Goal: Use online tool/utility: Utilize a website feature to perform a specific function

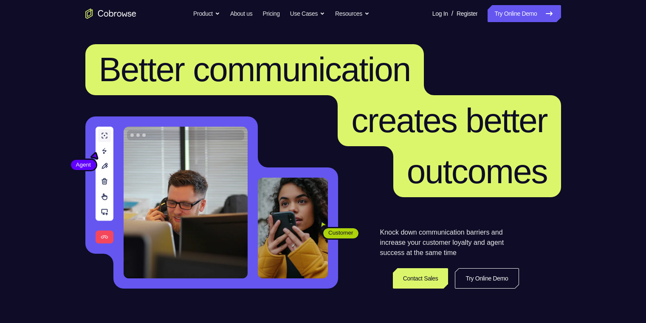
scroll to position [85, 0]
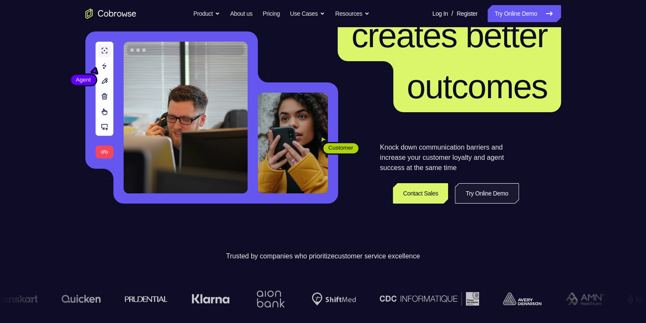
click at [503, 188] on link "Try Online Demo" at bounding box center [487, 193] width 64 height 20
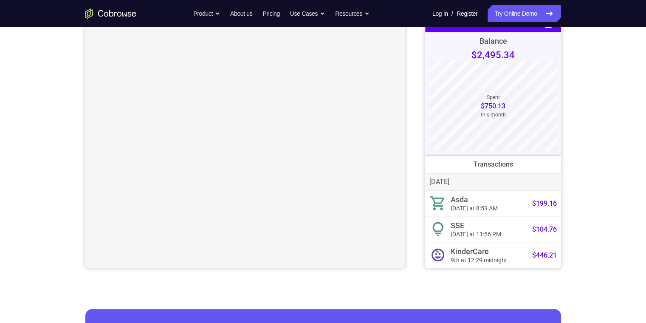
scroll to position [42, 0]
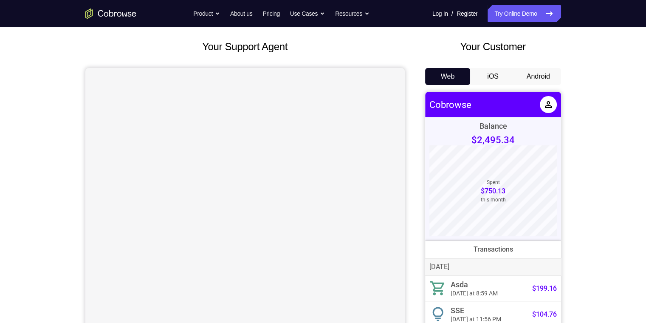
drag, startPoint x: 542, startPoint y: 70, endPoint x: 115, endPoint y: 2, distance: 432.0
click at [542, 70] on button "Android" at bounding box center [537, 76] width 45 height 17
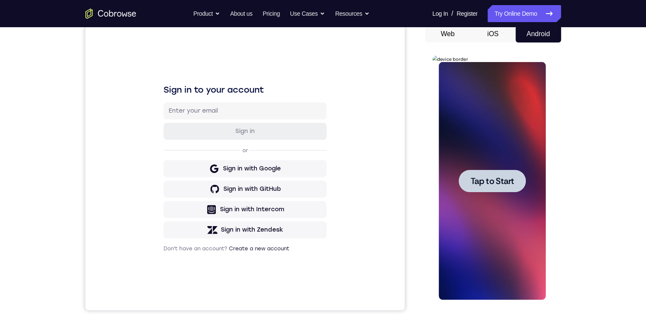
scroll to position [0, 0]
click at [495, 183] on span "Tap to Start" at bounding box center [491, 181] width 43 height 8
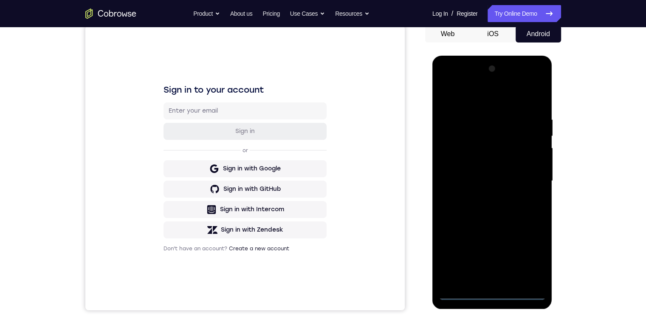
click at [491, 292] on div at bounding box center [491, 181] width 107 height 238
drag, startPoint x: 497, startPoint y: 231, endPoint x: 503, endPoint y: 139, distance: 92.3
click at [499, 147] on div at bounding box center [491, 181] width 107 height 238
click at [458, 171] on div at bounding box center [491, 181] width 107 height 238
click at [474, 183] on div at bounding box center [491, 181] width 107 height 238
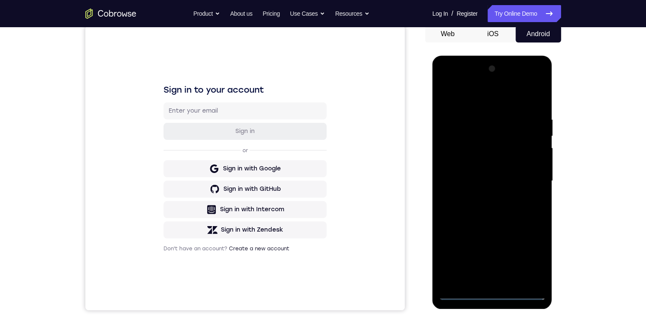
click at [489, 273] on div at bounding box center [491, 181] width 107 height 238
click at [487, 277] on div at bounding box center [491, 181] width 107 height 238
click at [500, 146] on div at bounding box center [491, 181] width 107 height 238
click at [510, 121] on div at bounding box center [491, 181] width 107 height 238
click at [510, 148] on div at bounding box center [491, 181] width 107 height 238
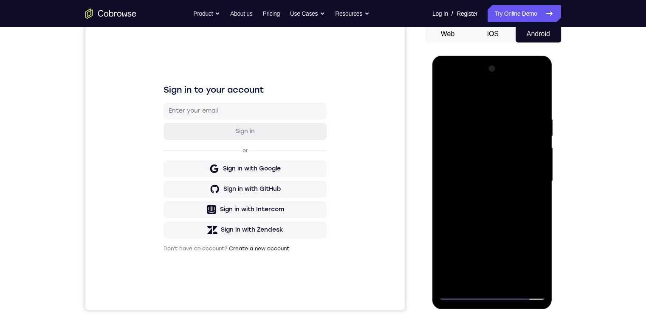
click at [539, 271] on div at bounding box center [491, 181] width 107 height 238
click at [534, 273] on div at bounding box center [491, 181] width 107 height 238
click at [530, 172] on div at bounding box center [491, 181] width 107 height 238
click at [499, 130] on div at bounding box center [491, 181] width 107 height 238
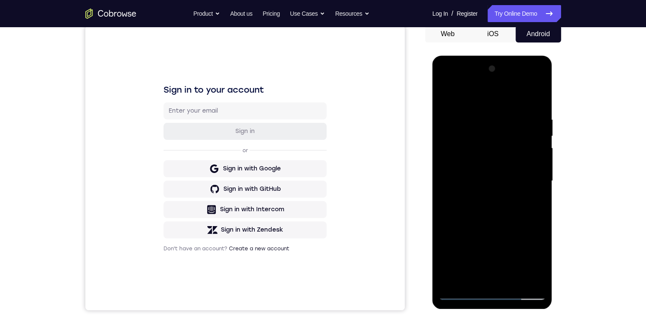
click at [525, 113] on div at bounding box center [491, 181] width 107 height 238
drag, startPoint x: 482, startPoint y: 166, endPoint x: 514, endPoint y: 127, distance: 49.5
click at [512, 128] on div at bounding box center [491, 181] width 107 height 238
click at [501, 197] on div at bounding box center [491, 181] width 107 height 238
click at [446, 76] on div at bounding box center [491, 181] width 107 height 238
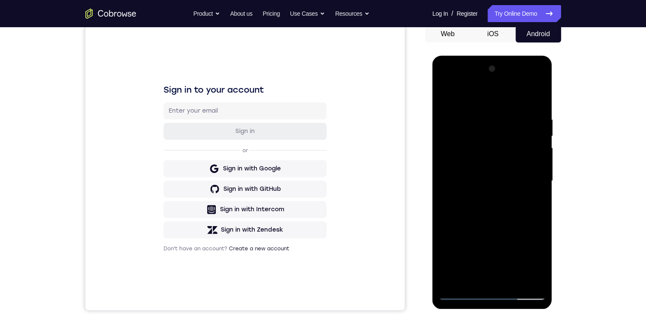
click at [503, 133] on div at bounding box center [491, 181] width 107 height 238
click at [445, 83] on div at bounding box center [491, 181] width 107 height 238
click at [479, 155] on div at bounding box center [491, 181] width 107 height 238
click at [451, 273] on div at bounding box center [491, 181] width 107 height 238
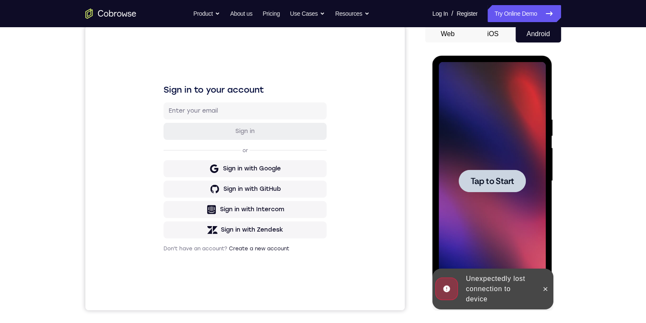
click at [494, 177] on span "Tap to Start" at bounding box center [491, 181] width 43 height 8
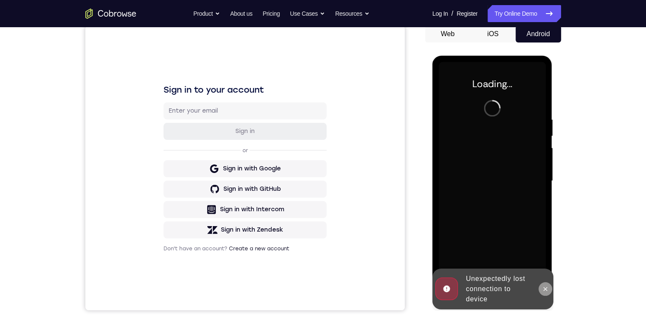
click at [546, 288] on icon at bounding box center [545, 288] width 7 height 7
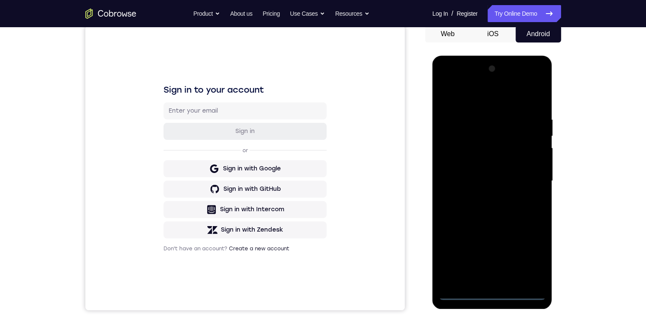
click at [486, 294] on div at bounding box center [491, 181] width 107 height 238
drag, startPoint x: 523, startPoint y: 227, endPoint x: 505, endPoint y: 126, distance: 102.1
click at [508, 136] on div at bounding box center [491, 181] width 107 height 238
drag, startPoint x: 441, startPoint y: 177, endPoint x: 458, endPoint y: 177, distance: 17.0
click at [458, 177] on div at bounding box center [491, 181] width 107 height 238
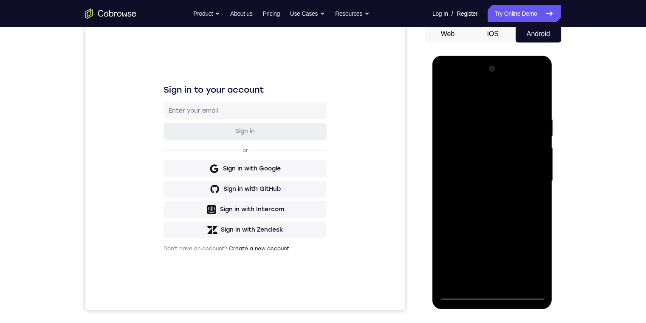
click at [458, 177] on div at bounding box center [491, 181] width 107 height 238
drag, startPoint x: 470, startPoint y: 183, endPoint x: 494, endPoint y: 218, distance: 42.5
click at [472, 188] on div at bounding box center [491, 181] width 107 height 238
click at [503, 185] on div at bounding box center [491, 181] width 107 height 238
click at [518, 273] on div at bounding box center [491, 181] width 107 height 238
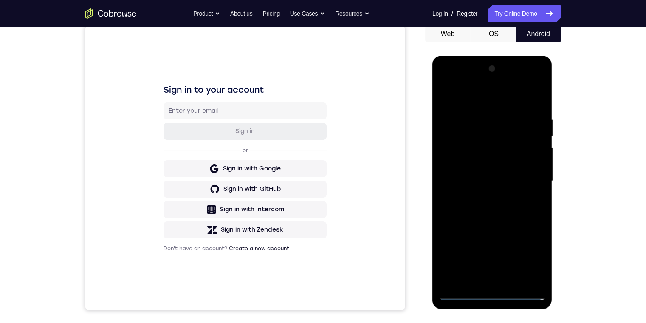
click at [496, 146] on div at bounding box center [491, 181] width 107 height 238
click at [495, 126] on div at bounding box center [491, 181] width 107 height 238
click at [480, 145] on div at bounding box center [491, 181] width 107 height 238
click at [535, 274] on div at bounding box center [491, 181] width 107 height 238
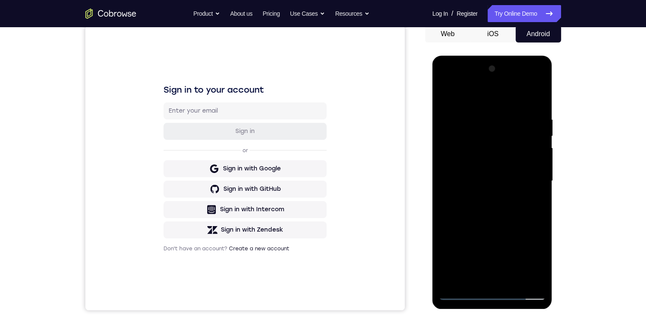
click at [533, 277] on div at bounding box center [491, 181] width 107 height 238
click at [530, 177] on div at bounding box center [491, 181] width 107 height 238
click at [478, 168] on div at bounding box center [491, 181] width 107 height 238
click at [491, 151] on div at bounding box center [491, 181] width 107 height 238
drag, startPoint x: 496, startPoint y: 165, endPoint x: 529, endPoint y: 138, distance: 42.8
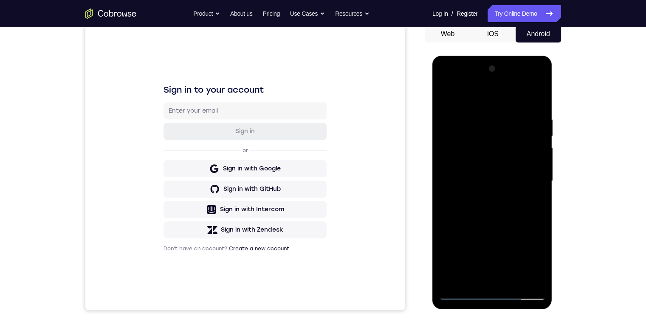
click at [519, 142] on div at bounding box center [491, 181] width 107 height 238
click at [542, 152] on div at bounding box center [491, 181] width 107 height 238
click at [478, 146] on div at bounding box center [491, 181] width 107 height 238
click at [479, 150] on div at bounding box center [491, 181] width 107 height 238
click at [525, 80] on div at bounding box center [491, 181] width 107 height 238
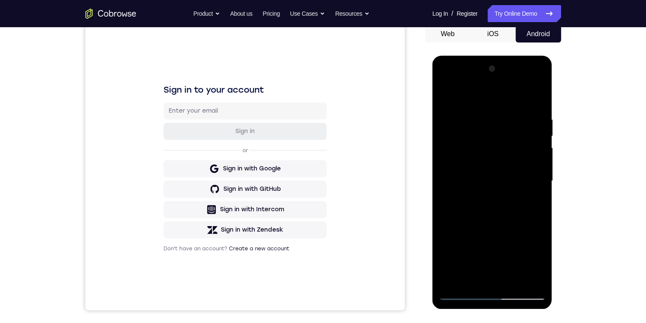
click at [446, 80] on div at bounding box center [491, 181] width 107 height 238
click at [476, 135] on div at bounding box center [491, 181] width 107 height 238
drag, startPoint x: 444, startPoint y: 80, endPoint x: 903, endPoint y: 378, distance: 547.1
click at [444, 80] on div at bounding box center [491, 181] width 107 height 238
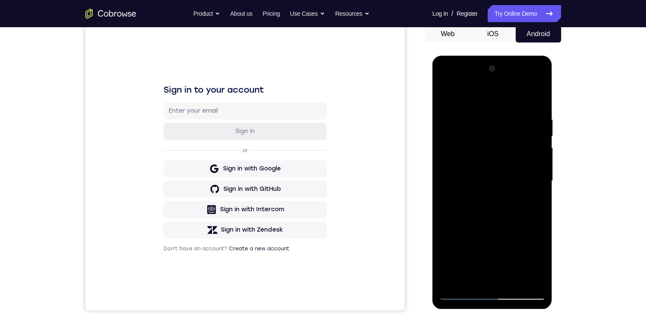
click at [490, 290] on div at bounding box center [491, 181] width 107 height 238
click at [490, 295] on div at bounding box center [491, 181] width 107 height 238
drag, startPoint x: 500, startPoint y: 229, endPoint x: 500, endPoint y: 71, distance: 157.9
click at [500, 71] on div at bounding box center [491, 181] width 107 height 238
click at [530, 253] on div at bounding box center [491, 181] width 107 height 238
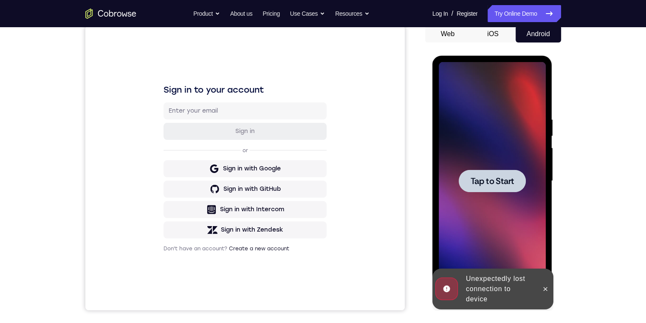
click at [492, 179] on span "Tap to Start" at bounding box center [491, 181] width 43 height 8
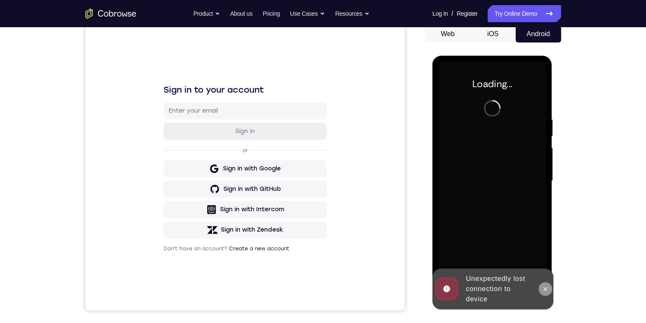
click at [548, 292] on button at bounding box center [545, 289] width 14 height 14
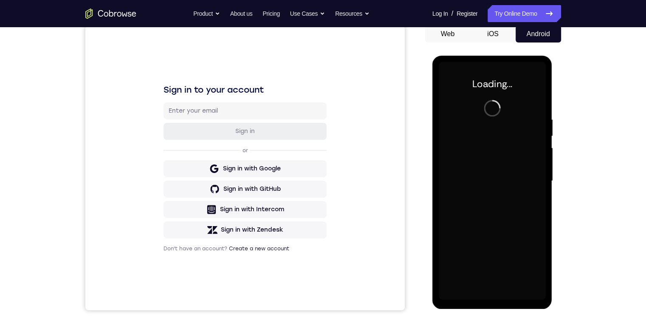
click at [449, 66] on div at bounding box center [491, 181] width 107 height 238
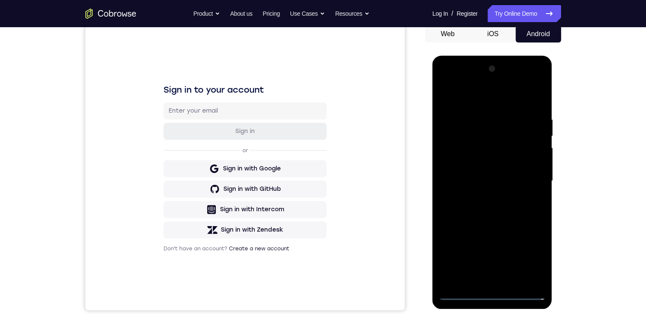
drag, startPoint x: 491, startPoint y: 292, endPoint x: 493, endPoint y: 289, distance: 4.4
click at [491, 292] on div at bounding box center [491, 181] width 107 height 238
click at [524, 258] on div at bounding box center [491, 181] width 107 height 238
click at [501, 91] on div at bounding box center [491, 181] width 107 height 238
click at [532, 177] on div at bounding box center [491, 181] width 107 height 238
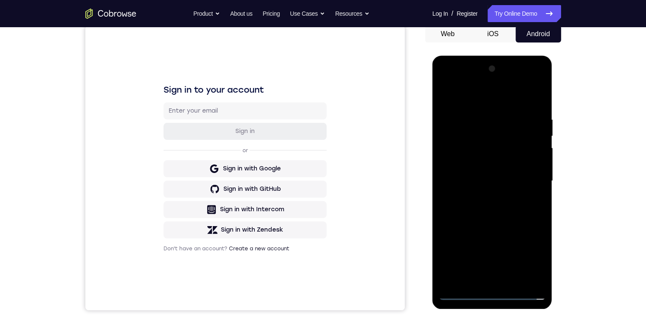
click at [481, 198] on div at bounding box center [491, 181] width 107 height 238
click at [487, 164] on div at bounding box center [491, 181] width 107 height 238
click at [472, 160] on div at bounding box center [491, 181] width 107 height 238
click at [528, 181] on div at bounding box center [491, 181] width 107 height 238
click at [537, 108] on div at bounding box center [491, 181] width 107 height 238
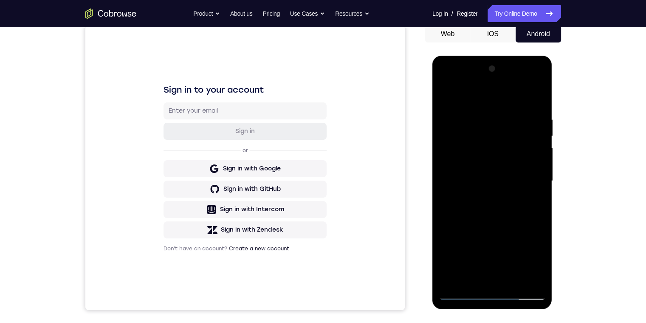
click at [531, 96] on div at bounding box center [491, 181] width 107 height 238
click at [528, 95] on div at bounding box center [491, 181] width 107 height 238
click at [514, 279] on div at bounding box center [491, 181] width 107 height 238
click at [495, 225] on div at bounding box center [491, 181] width 107 height 238
click at [483, 171] on div at bounding box center [491, 181] width 107 height 238
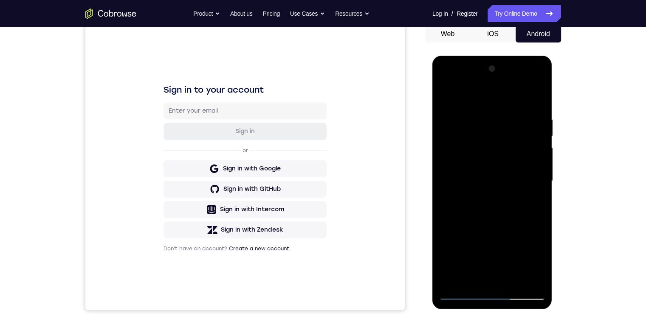
click at [446, 94] on div at bounding box center [491, 181] width 107 height 238
click at [469, 193] on div at bounding box center [491, 181] width 107 height 238
click at [530, 202] on div at bounding box center [491, 181] width 107 height 238
click at [446, 95] on div at bounding box center [491, 181] width 107 height 238
click at [483, 208] on div at bounding box center [491, 181] width 107 height 238
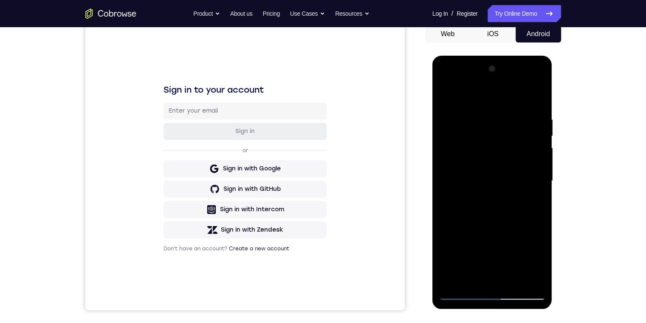
click at [457, 247] on div at bounding box center [491, 181] width 107 height 238
click at [466, 273] on div at bounding box center [491, 181] width 107 height 238
drag, startPoint x: 535, startPoint y: 203, endPoint x: 485, endPoint y: 138, distance: 81.9
click at [535, 202] on div at bounding box center [491, 181] width 107 height 238
click at [445, 98] on div at bounding box center [491, 181] width 107 height 238
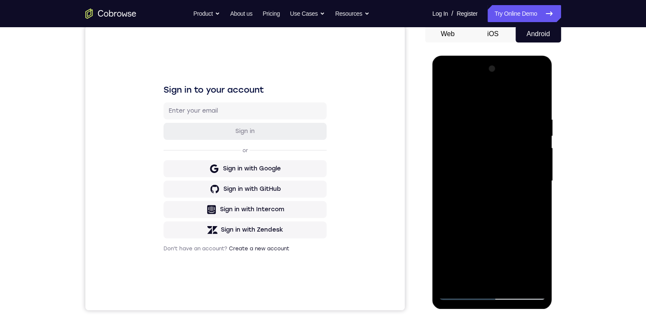
click at [464, 229] on div at bounding box center [491, 181] width 107 height 238
click at [533, 202] on div at bounding box center [491, 181] width 107 height 238
click at [447, 93] on div at bounding box center [491, 181] width 107 height 238
click at [485, 244] on div at bounding box center [491, 181] width 107 height 238
click at [535, 202] on div at bounding box center [491, 181] width 107 height 238
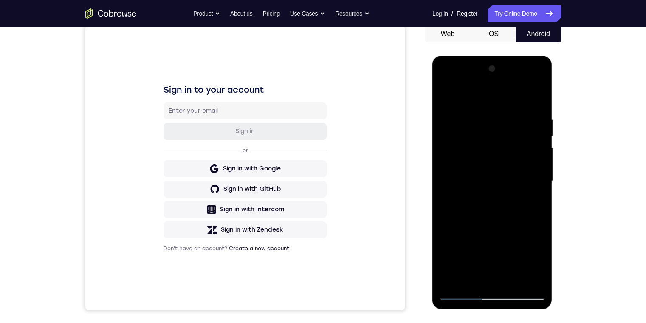
click at [444, 93] on div at bounding box center [491, 181] width 107 height 238
drag, startPoint x: 488, startPoint y: 264, endPoint x: 494, endPoint y: 177, distance: 87.2
click at [494, 177] on div at bounding box center [491, 181] width 107 height 238
click at [455, 138] on div at bounding box center [491, 181] width 107 height 238
click at [539, 98] on div at bounding box center [491, 181] width 107 height 238
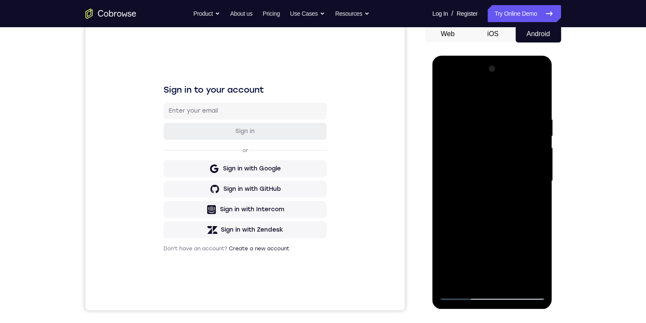
click at [449, 92] on div at bounding box center [491, 181] width 107 height 238
click at [471, 278] on div at bounding box center [491, 181] width 107 height 238
click at [472, 277] on div at bounding box center [491, 181] width 107 height 238
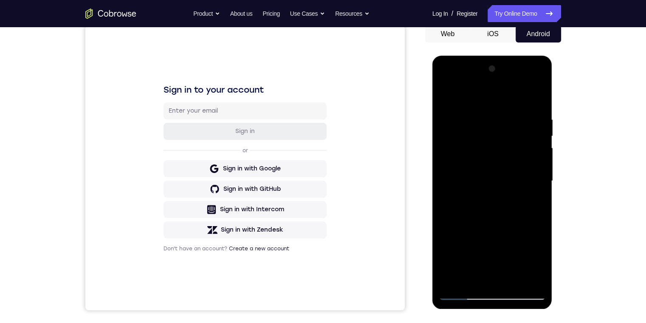
click at [472, 277] on div at bounding box center [491, 181] width 107 height 238
drag, startPoint x: 472, startPoint y: 277, endPoint x: 472, endPoint y: 272, distance: 5.1
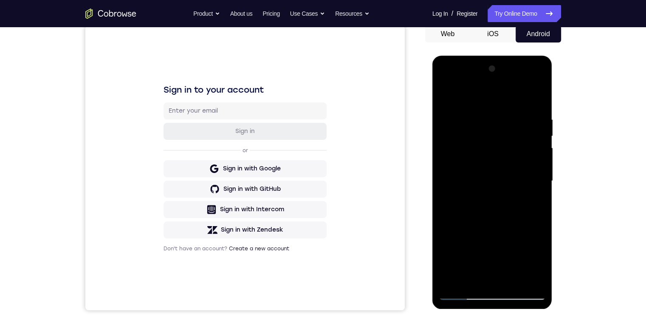
click at [472, 277] on div at bounding box center [491, 181] width 107 height 238
click at [472, 275] on div at bounding box center [491, 181] width 107 height 238
click at [472, 272] on div at bounding box center [491, 181] width 107 height 238
drag, startPoint x: 489, startPoint y: 272, endPoint x: 489, endPoint y: 277, distance: 5.1
click at [489, 277] on div at bounding box center [491, 181] width 107 height 238
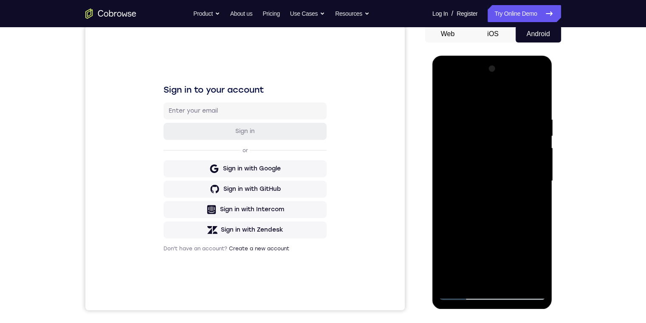
click at [483, 267] on div at bounding box center [491, 181] width 107 height 238
click at [492, 275] on div at bounding box center [491, 181] width 107 height 238
click at [479, 278] on div at bounding box center [491, 181] width 107 height 238
click at [470, 278] on div at bounding box center [491, 181] width 107 height 238
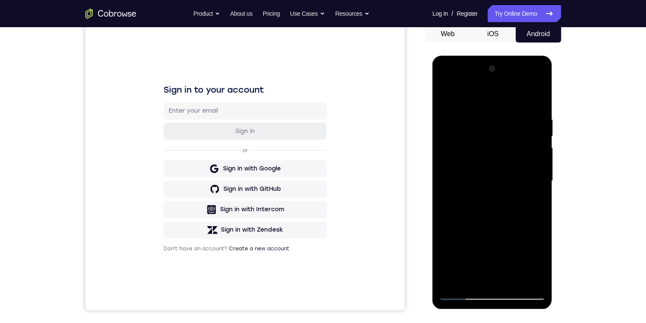
click at [470, 278] on div at bounding box center [491, 181] width 107 height 238
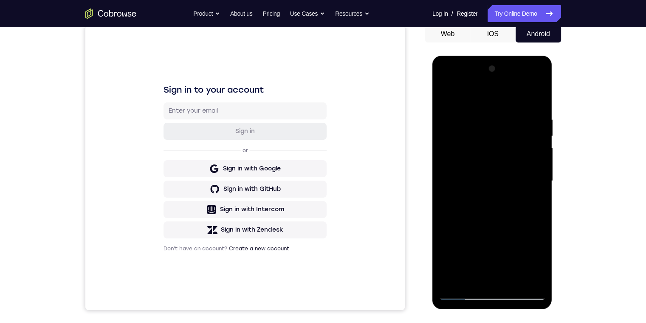
click at [470, 278] on div at bounding box center [491, 181] width 107 height 238
click at [478, 267] on div at bounding box center [491, 181] width 107 height 238
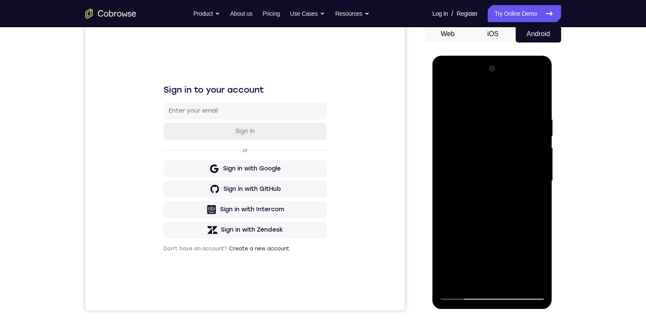
click at [478, 267] on div at bounding box center [491, 181] width 107 height 238
drag, startPoint x: 486, startPoint y: 290, endPoint x: 491, endPoint y: 291, distance: 4.3
click at [491, 290] on div at bounding box center [491, 181] width 107 height 238
click at [491, 292] on div at bounding box center [491, 181] width 107 height 238
click at [492, 291] on div at bounding box center [491, 181] width 107 height 238
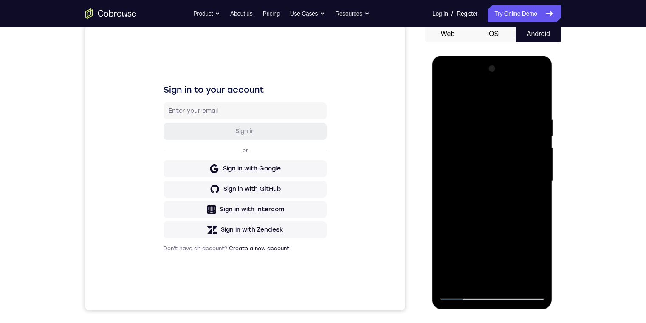
click at [492, 291] on div at bounding box center [491, 181] width 107 height 238
click at [535, 255] on div at bounding box center [491, 181] width 107 height 238
click at [473, 281] on div at bounding box center [491, 181] width 107 height 238
click at [494, 94] on div at bounding box center [491, 181] width 107 height 238
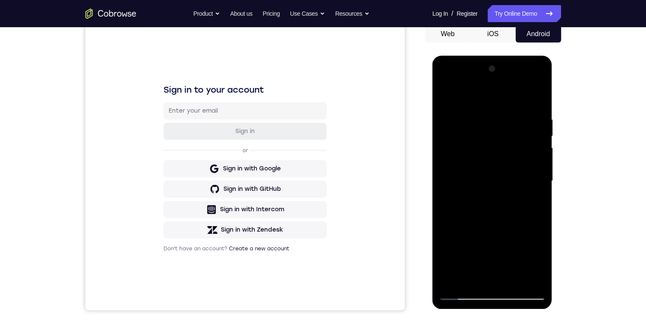
click at [497, 125] on div at bounding box center [491, 181] width 107 height 238
click at [498, 132] on div at bounding box center [491, 181] width 107 height 238
click at [484, 241] on div at bounding box center [491, 181] width 107 height 238
click at [443, 93] on div at bounding box center [491, 181] width 107 height 238
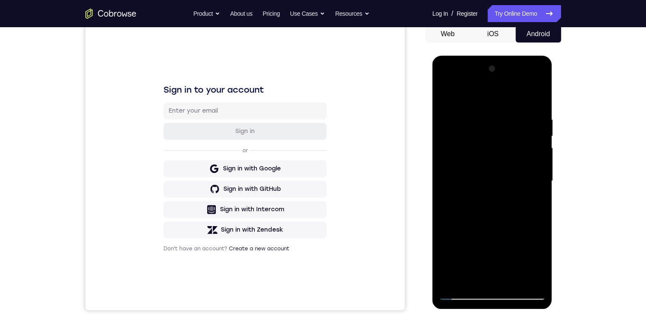
click at [444, 96] on div at bounding box center [491, 181] width 107 height 238
click at [464, 134] on div at bounding box center [491, 181] width 107 height 238
click at [455, 250] on div at bounding box center [491, 181] width 107 height 238
click at [539, 187] on div at bounding box center [491, 181] width 107 height 238
click at [539, 185] on div at bounding box center [491, 181] width 107 height 238
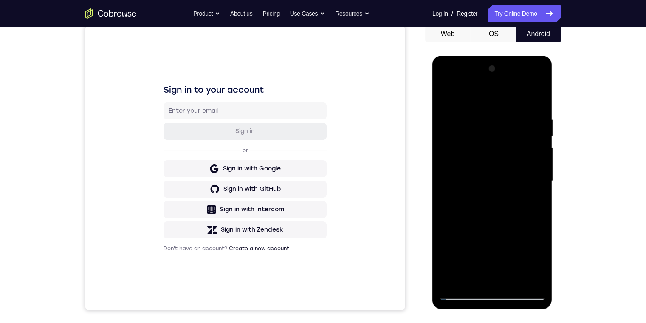
click at [539, 185] on div at bounding box center [491, 181] width 107 height 238
click at [538, 184] on div at bounding box center [491, 181] width 107 height 238
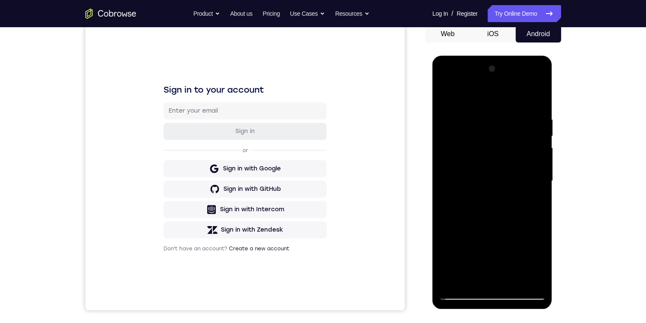
click at [538, 184] on div at bounding box center [491, 181] width 107 height 238
click at [538, 56] on div at bounding box center [492, 56] width 120 height 0
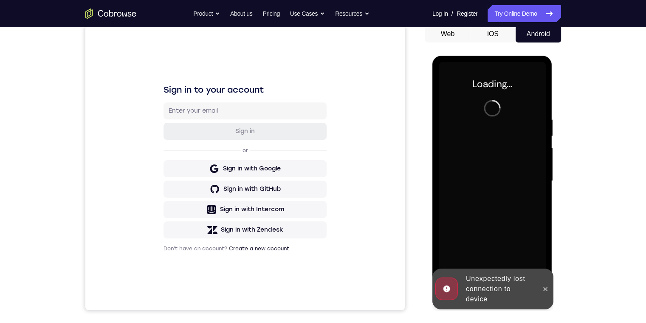
click at [538, 184] on div at bounding box center [491, 181] width 107 height 238
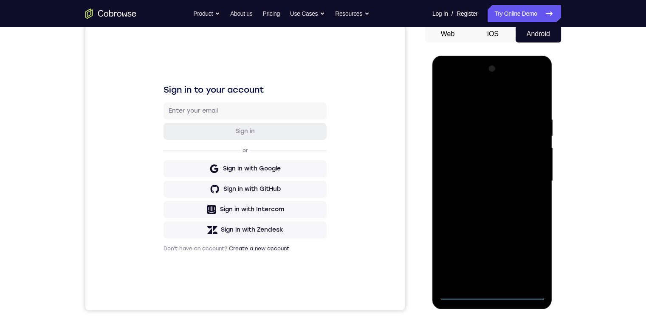
click at [498, 292] on div at bounding box center [491, 181] width 107 height 238
click at [531, 256] on div at bounding box center [491, 181] width 107 height 238
click at [494, 106] on div at bounding box center [491, 181] width 107 height 238
click at [526, 184] on div at bounding box center [491, 181] width 107 height 238
click at [480, 277] on div at bounding box center [491, 181] width 107 height 238
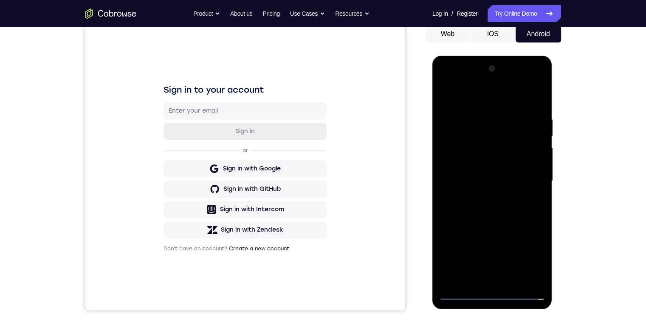
click at [484, 171] on div at bounding box center [491, 181] width 107 height 238
click at [503, 160] on div at bounding box center [491, 181] width 107 height 238
click at [500, 175] on div at bounding box center [491, 181] width 107 height 238
click at [504, 180] on div at bounding box center [491, 181] width 107 height 238
click at [514, 205] on div at bounding box center [491, 181] width 107 height 238
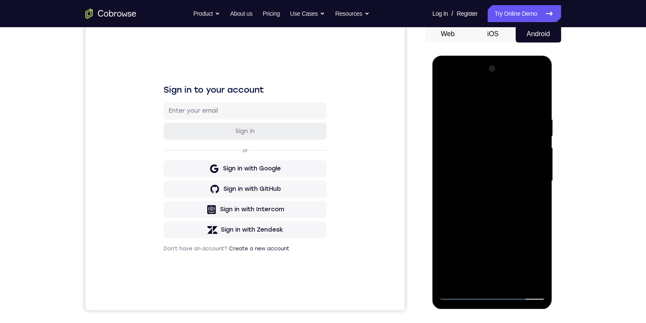
drag, startPoint x: 472, startPoint y: 279, endPoint x: 987, endPoint y: 162, distance: 528.5
click at [472, 279] on div at bounding box center [491, 181] width 107 height 238
click at [537, 104] on div at bounding box center [491, 181] width 107 height 238
click at [472, 283] on div at bounding box center [491, 181] width 107 height 238
click at [480, 91] on div at bounding box center [491, 181] width 107 height 238
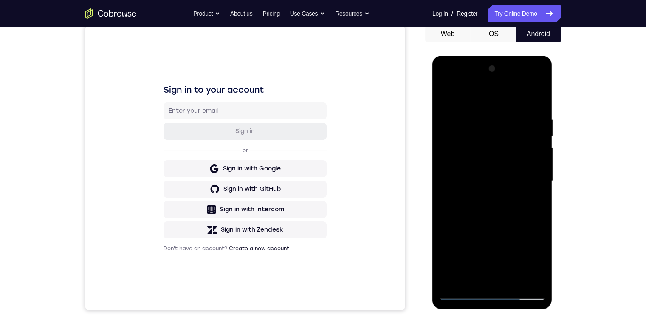
click at [478, 117] on div at bounding box center [491, 181] width 107 height 238
click at [471, 248] on div at bounding box center [491, 181] width 107 height 238
click at [539, 187] on div at bounding box center [491, 181] width 107 height 238
click at [540, 186] on div at bounding box center [491, 181] width 107 height 238
click at [542, 187] on div at bounding box center [491, 181] width 107 height 238
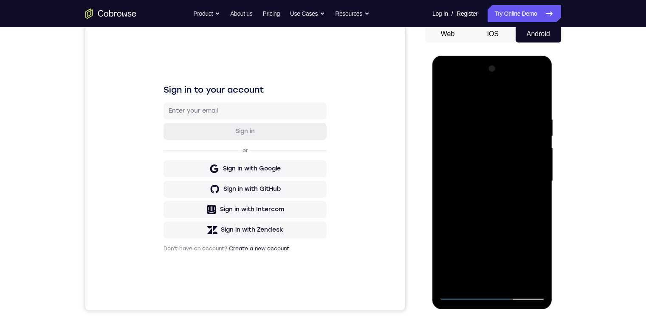
scroll to position [127, 0]
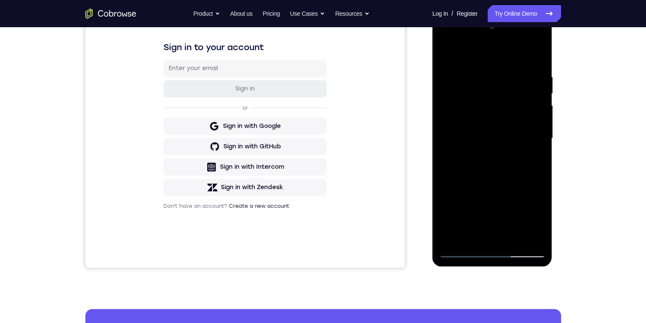
click at [445, 143] on div at bounding box center [491, 139] width 107 height 238
click at [541, 143] on div at bounding box center [491, 139] width 107 height 238
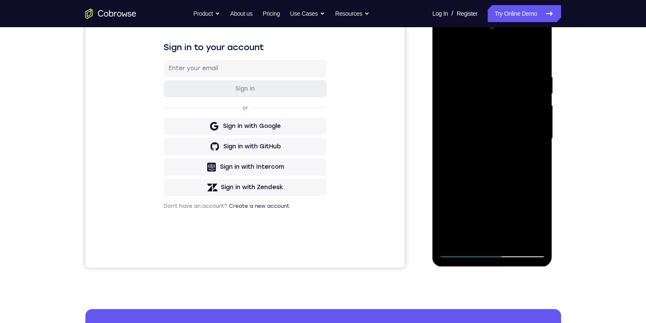
drag, startPoint x: 513, startPoint y: 178, endPoint x: 472, endPoint y: 91, distance: 96.4
click at [470, 92] on div at bounding box center [491, 139] width 107 height 238
drag, startPoint x: 514, startPoint y: 172, endPoint x: 499, endPoint y: 122, distance: 52.4
click at [499, 122] on div at bounding box center [491, 139] width 107 height 238
click at [446, 51] on div at bounding box center [491, 139] width 107 height 238
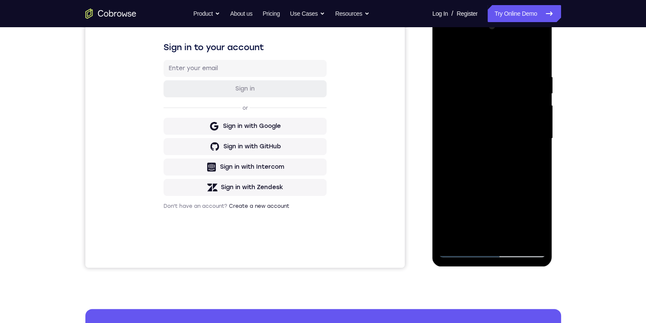
click at [489, 157] on div at bounding box center [491, 139] width 107 height 238
click at [538, 102] on div at bounding box center [491, 139] width 107 height 238
click at [539, 101] on div at bounding box center [491, 139] width 107 height 238
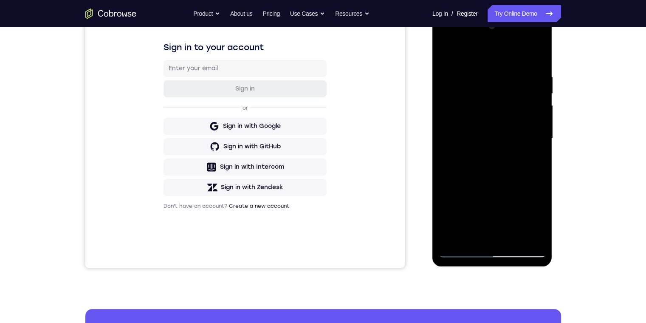
click at [539, 101] on div at bounding box center [491, 139] width 107 height 238
click at [542, 98] on div at bounding box center [491, 139] width 107 height 238
click at [542, 101] on div at bounding box center [491, 139] width 107 height 238
click at [540, 101] on div at bounding box center [491, 139] width 107 height 238
click at [538, 101] on div at bounding box center [491, 139] width 107 height 238
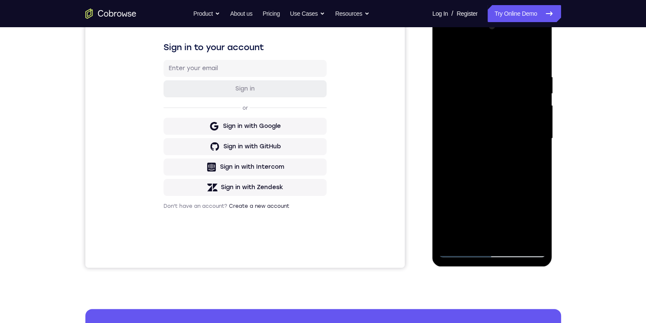
click at [539, 101] on div at bounding box center [491, 139] width 107 height 238
click at [545, 13] on div at bounding box center [492, 13] width 120 height 0
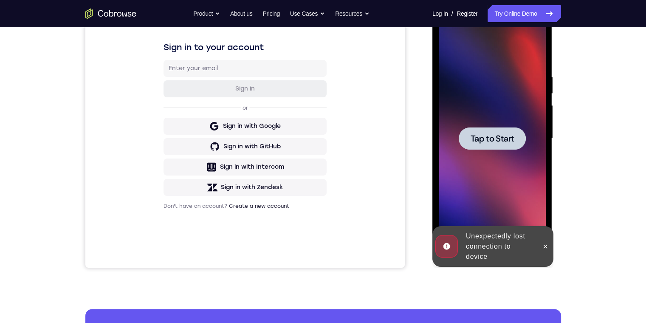
click at [545, 104] on div at bounding box center [491, 139] width 107 height 238
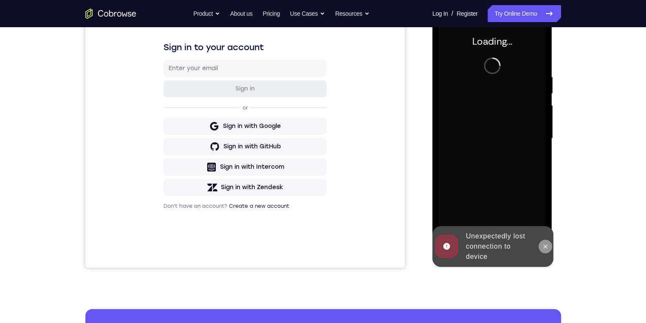
click at [542, 248] on icon at bounding box center [545, 246] width 7 height 7
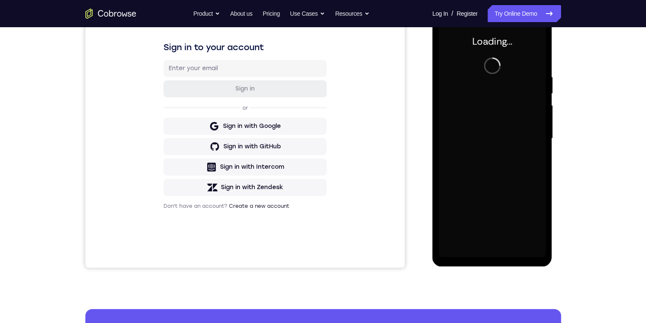
scroll to position [85, 0]
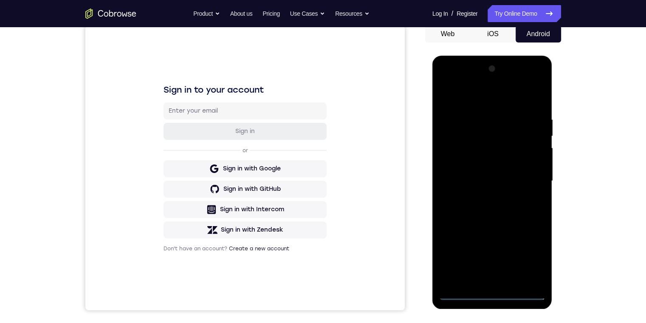
click at [487, 292] on div at bounding box center [491, 181] width 107 height 238
click at [493, 294] on div at bounding box center [491, 181] width 107 height 238
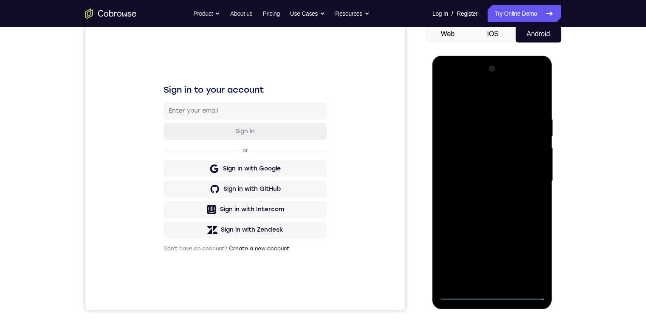
click at [493, 294] on div at bounding box center [491, 181] width 107 height 238
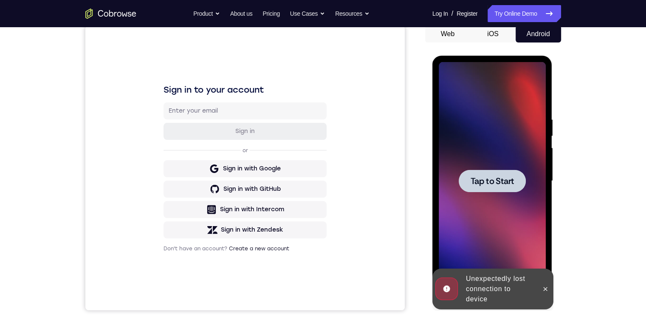
click at [490, 297] on div "Unexpectedly lost connection to device" at bounding box center [499, 288] width 74 height 37
click at [490, 297] on div "Online web based iOS Simulators and Android Emulators. Run iPhone, iPad, Mobile…" at bounding box center [492, 183] width 121 height 255
click at [490, 297] on div at bounding box center [491, 181] width 107 height 238
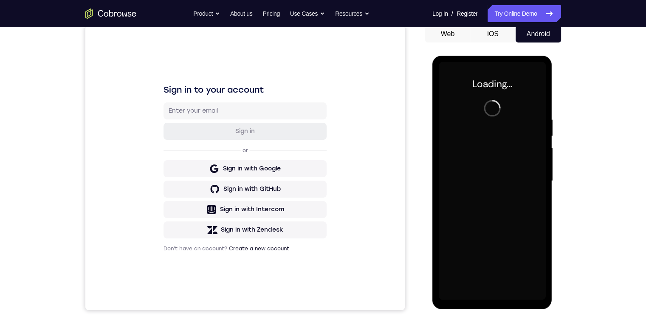
click at [490, 297] on div at bounding box center [491, 181] width 107 height 238
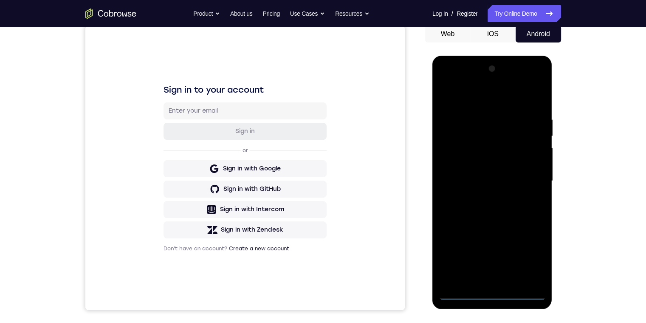
click at [489, 294] on div at bounding box center [491, 181] width 107 height 238
click at [530, 248] on div at bounding box center [491, 181] width 107 height 238
click at [526, 255] on div at bounding box center [491, 181] width 107 height 238
click at [516, 93] on div at bounding box center [491, 181] width 107 height 238
click at [520, 176] on div at bounding box center [491, 181] width 107 height 238
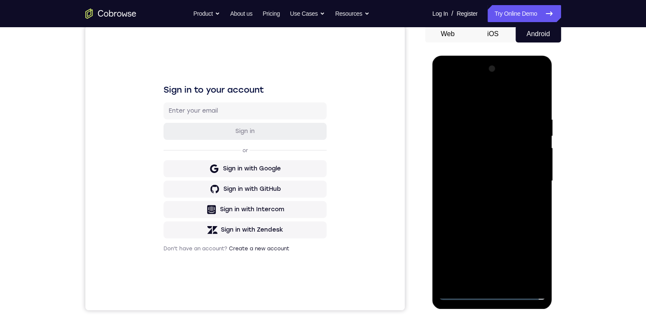
click at [486, 195] on div at bounding box center [491, 181] width 107 height 238
click at [489, 172] on div at bounding box center [491, 181] width 107 height 238
click at [489, 155] on div at bounding box center [491, 181] width 107 height 238
drag, startPoint x: 990, startPoint y: 369, endPoint x: 530, endPoint y: 179, distance: 497.9
click at [530, 180] on div at bounding box center [491, 181] width 107 height 238
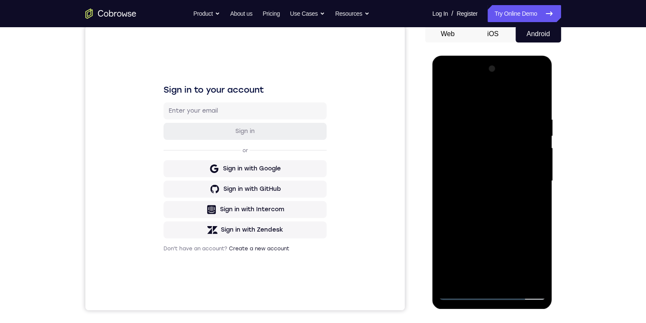
click at [532, 97] on div at bounding box center [491, 181] width 107 height 238
click at [500, 208] on div at bounding box center [491, 181] width 107 height 238
click at [506, 193] on div at bounding box center [491, 181] width 107 height 238
click at [532, 193] on div at bounding box center [491, 181] width 107 height 238
click at [535, 191] on div at bounding box center [491, 181] width 107 height 238
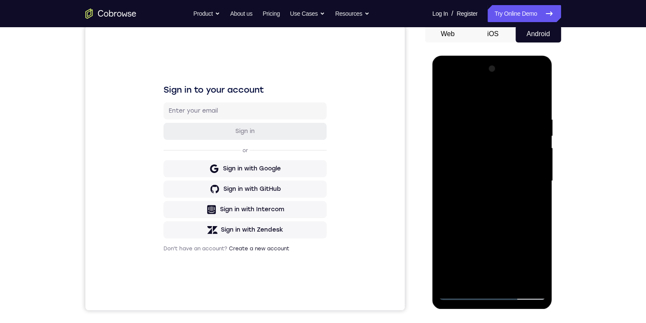
click at [493, 177] on div at bounding box center [491, 181] width 107 height 238
click at [501, 205] on div at bounding box center [491, 181] width 107 height 238
click at [506, 201] on div at bounding box center [491, 181] width 107 height 238
click at [539, 104] on div at bounding box center [491, 181] width 107 height 238
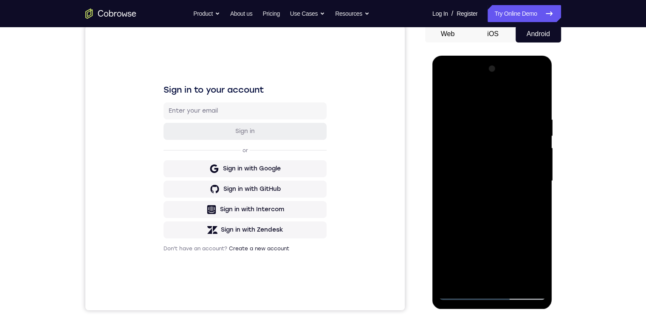
click at [528, 199] on div at bounding box center [491, 181] width 107 height 238
click at [528, 198] on div at bounding box center [491, 181] width 107 height 238
click at [531, 207] on div at bounding box center [491, 181] width 107 height 238
click at [529, 207] on div at bounding box center [491, 181] width 107 height 238
click at [452, 194] on div at bounding box center [491, 181] width 107 height 238
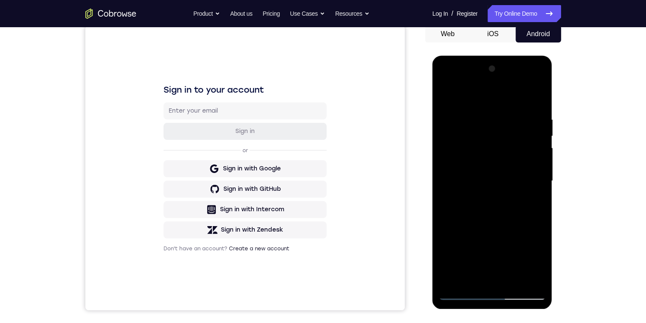
click at [445, 183] on div at bounding box center [491, 181] width 107 height 238
click at [447, 180] on div at bounding box center [491, 181] width 107 height 238
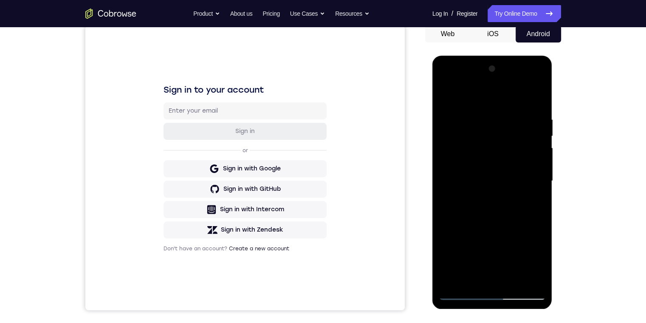
click at [447, 180] on div at bounding box center [491, 181] width 107 height 238
click at [527, 173] on div at bounding box center [491, 181] width 107 height 238
click at [524, 184] on div at bounding box center [491, 181] width 107 height 238
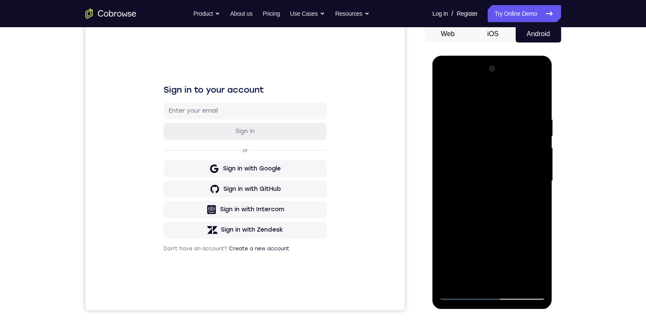
click at [528, 172] on div at bounding box center [491, 181] width 107 height 238
click at [451, 175] on div at bounding box center [491, 181] width 107 height 238
click at [532, 180] on div at bounding box center [491, 181] width 107 height 238
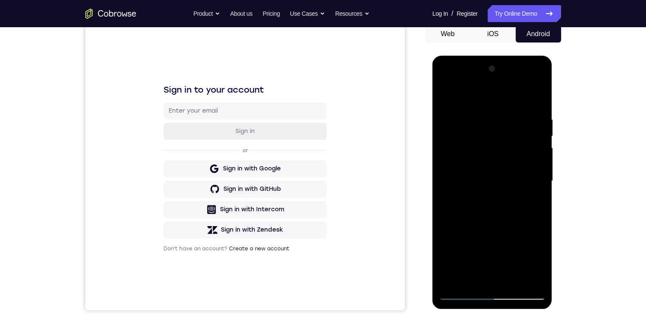
click at [532, 180] on div at bounding box center [491, 181] width 107 height 238
click at [533, 189] on div at bounding box center [491, 181] width 107 height 238
click at [528, 173] on div at bounding box center [491, 181] width 107 height 238
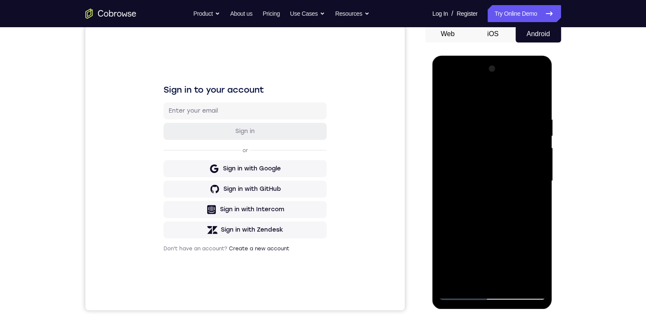
click at [535, 141] on div at bounding box center [491, 181] width 107 height 238
click at [491, 292] on div at bounding box center [491, 181] width 107 height 238
click at [525, 253] on div at bounding box center [491, 181] width 107 height 238
click at [528, 254] on div at bounding box center [491, 181] width 107 height 238
click at [532, 98] on div at bounding box center [491, 181] width 107 height 238
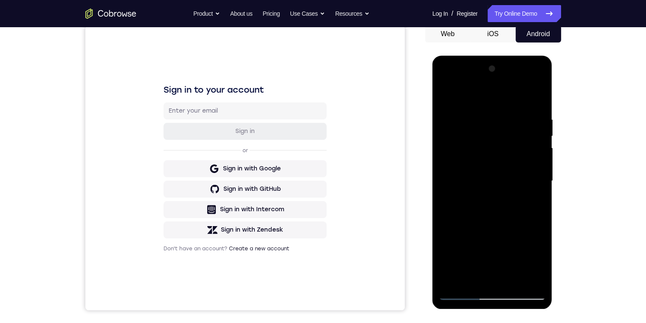
click at [514, 277] on div at bounding box center [491, 181] width 107 height 238
click at [505, 212] on div at bounding box center [491, 181] width 107 height 238
click at [532, 194] on div at bounding box center [491, 181] width 107 height 238
click at [523, 196] on div at bounding box center [491, 181] width 107 height 238
click at [443, 97] on div at bounding box center [491, 181] width 107 height 238
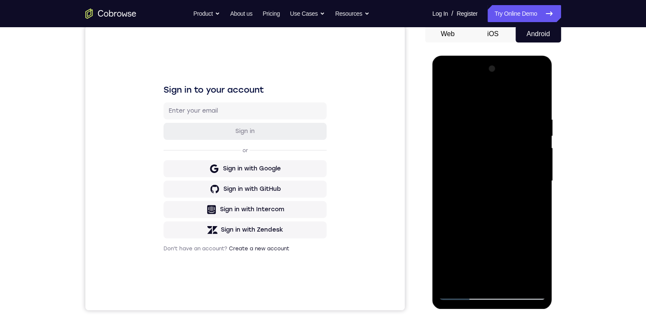
drag, startPoint x: 517, startPoint y: 259, endPoint x: 517, endPoint y: 158, distance: 101.5
click at [517, 158] on div at bounding box center [491, 181] width 107 height 238
drag, startPoint x: 509, startPoint y: 205, endPoint x: 512, endPoint y: 189, distance: 16.3
click at [512, 189] on div at bounding box center [491, 181] width 107 height 238
click at [487, 275] on div at bounding box center [491, 181] width 107 height 238
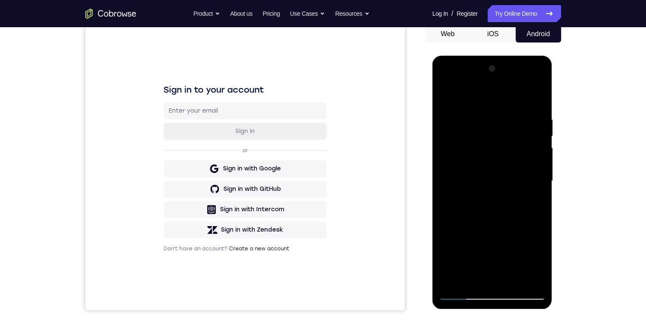
click at [447, 96] on div at bounding box center [491, 181] width 107 height 238
click at [459, 255] on div at bounding box center [491, 181] width 107 height 238
click at [529, 200] on div at bounding box center [491, 181] width 107 height 238
click at [467, 204] on div at bounding box center [491, 181] width 107 height 238
click at [454, 199] on div at bounding box center [491, 181] width 107 height 238
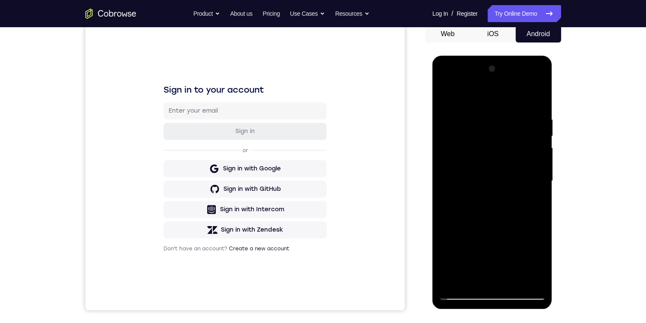
click at [452, 198] on div at bounding box center [491, 181] width 107 height 238
click at [455, 205] on div at bounding box center [491, 181] width 107 height 238
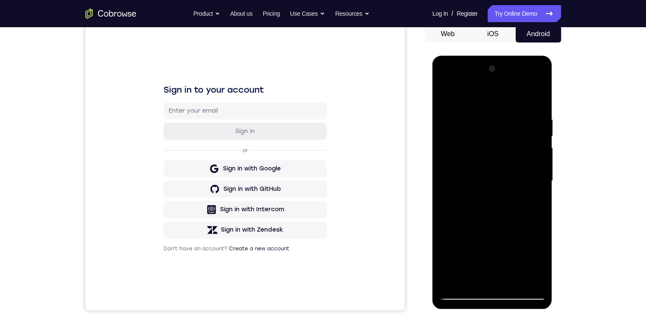
click at [455, 205] on div at bounding box center [491, 181] width 107 height 238
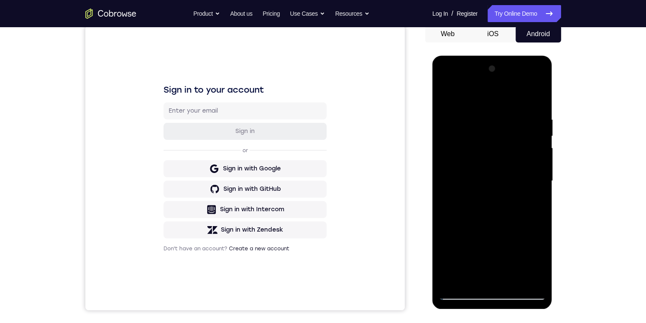
click at [455, 205] on div at bounding box center [491, 181] width 107 height 238
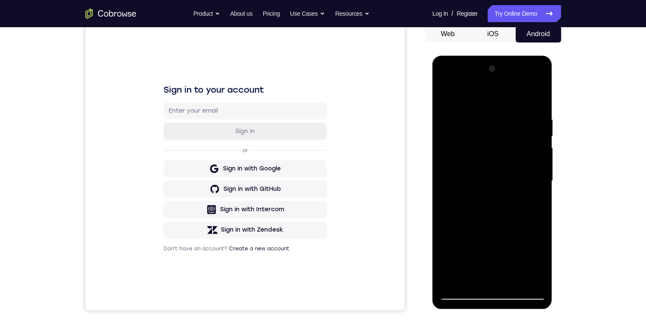
click at [535, 203] on div at bounding box center [491, 181] width 107 height 238
click at [444, 94] on div at bounding box center [491, 181] width 107 height 238
drag, startPoint x: 517, startPoint y: 193, endPoint x: 509, endPoint y: 249, distance: 57.0
click at [530, 259] on div at bounding box center [491, 181] width 107 height 238
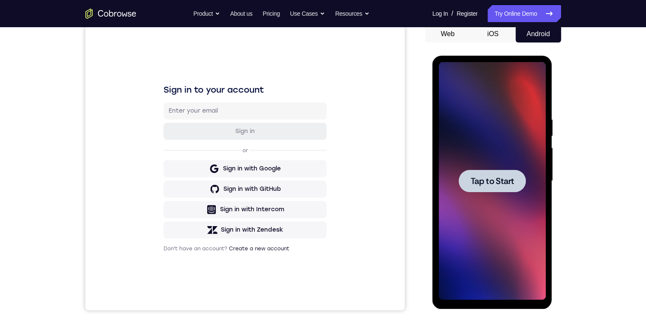
click at [468, 179] on div at bounding box center [491, 180] width 67 height 22
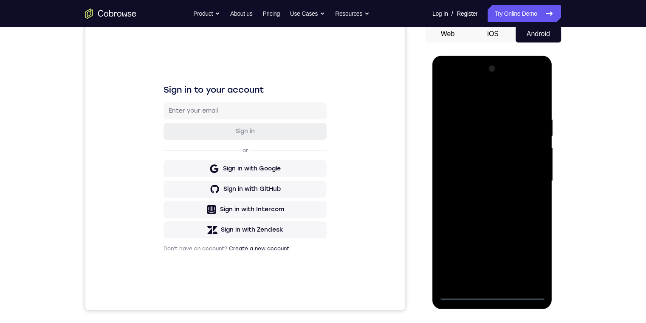
click at [490, 292] on div at bounding box center [491, 181] width 107 height 238
click at [531, 253] on div at bounding box center [491, 181] width 107 height 238
click at [509, 98] on div at bounding box center [491, 181] width 107 height 238
click at [528, 180] on div at bounding box center [491, 181] width 107 height 238
click at [481, 197] on div at bounding box center [491, 181] width 107 height 238
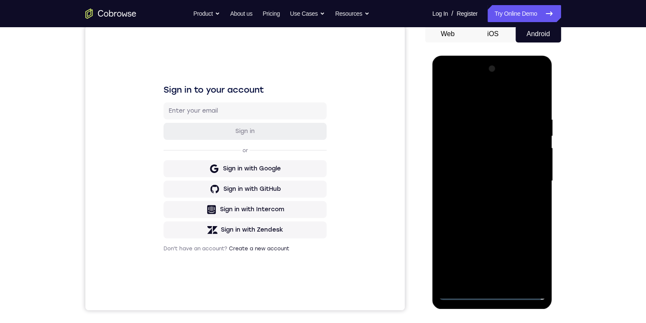
click at [496, 165] on div at bounding box center [491, 181] width 107 height 238
click at [494, 157] on div at bounding box center [491, 181] width 107 height 238
click at [501, 182] on div at bounding box center [491, 181] width 107 height 238
click at [509, 207] on div at bounding box center [491, 181] width 107 height 238
click at [537, 107] on div at bounding box center [491, 181] width 107 height 238
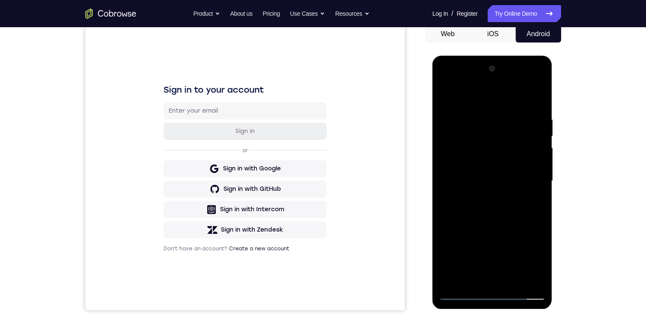
drag, startPoint x: 505, startPoint y: 218, endPoint x: 503, endPoint y: 116, distance: 101.5
click at [503, 117] on div at bounding box center [491, 181] width 107 height 238
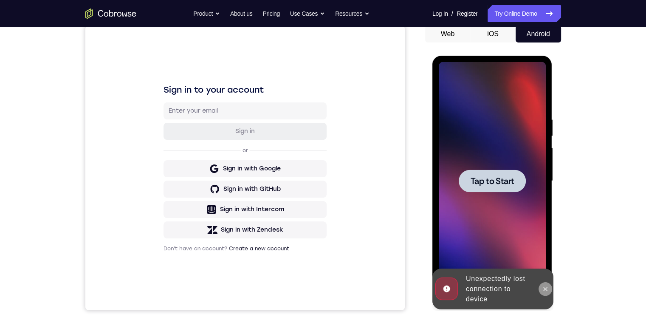
click at [543, 286] on icon at bounding box center [545, 288] width 7 height 7
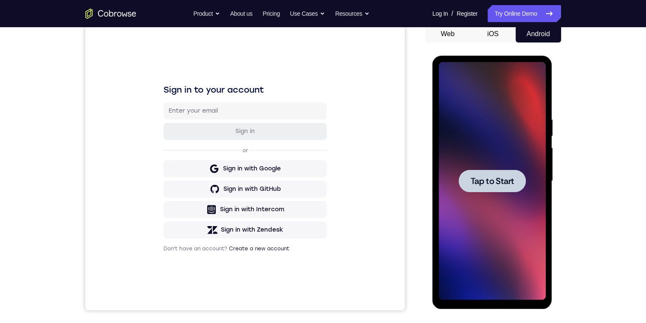
click at [509, 182] on span "Tap to Start" at bounding box center [491, 181] width 43 height 8
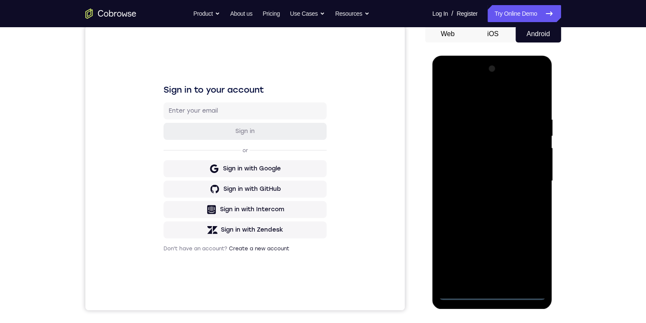
click at [493, 295] on div at bounding box center [491, 181] width 107 height 238
click at [533, 258] on div at bounding box center [491, 181] width 107 height 238
click at [497, 104] on div at bounding box center [491, 181] width 107 height 238
click at [531, 177] on div at bounding box center [491, 181] width 107 height 238
click at [486, 197] on div at bounding box center [491, 181] width 107 height 238
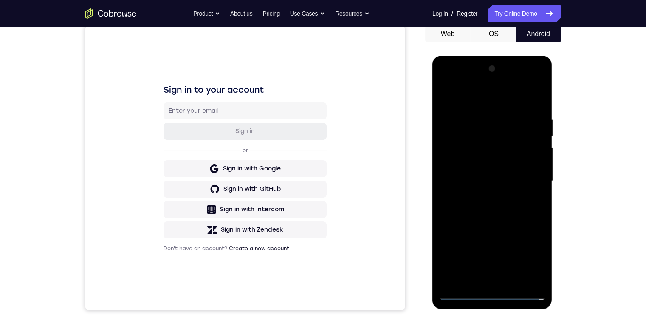
click at [495, 174] on div at bounding box center [491, 181] width 107 height 238
drag, startPoint x: 454, startPoint y: 143, endPoint x: 462, endPoint y: 143, distance: 7.7
click at [458, 143] on div at bounding box center [491, 181] width 107 height 238
click at [455, 143] on div at bounding box center [491, 181] width 107 height 238
click at [458, 156] on div at bounding box center [491, 181] width 107 height 238
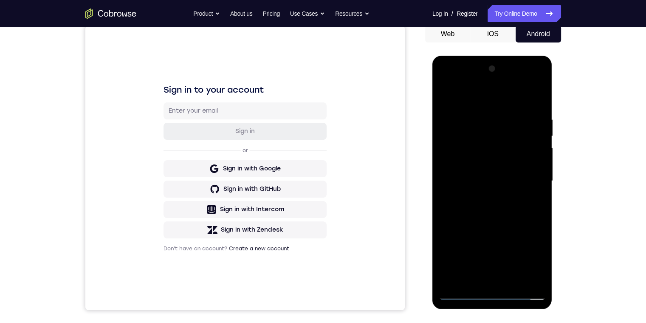
click at [484, 176] on div at bounding box center [491, 181] width 107 height 238
click at [487, 205] on div at bounding box center [491, 181] width 107 height 238
click at [494, 204] on div at bounding box center [491, 181] width 107 height 238
click at [535, 102] on div at bounding box center [491, 181] width 107 height 238
click at [510, 278] on div at bounding box center [491, 181] width 107 height 238
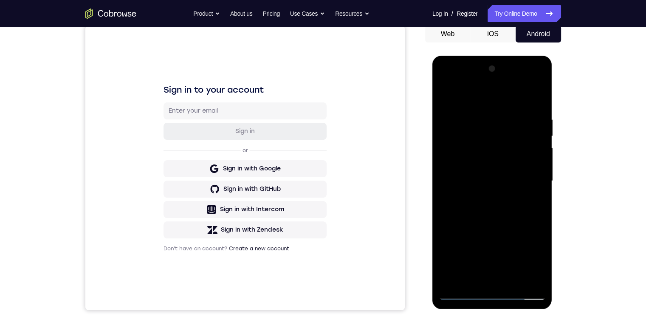
click at [486, 212] on div at bounding box center [491, 181] width 107 height 238
click at [525, 193] on div at bounding box center [491, 181] width 107 height 238
click at [481, 230] on div at bounding box center [491, 181] width 107 height 238
click at [473, 277] on div at bounding box center [491, 181] width 107 height 238
click at [535, 201] on div at bounding box center [491, 181] width 107 height 238
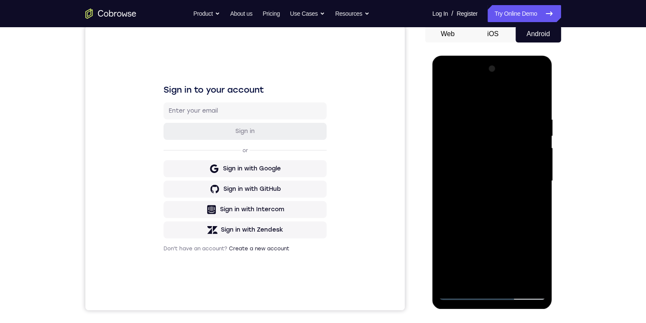
click at [446, 98] on div at bounding box center [491, 181] width 107 height 238
drag, startPoint x: 497, startPoint y: 246, endPoint x: 495, endPoint y: 211, distance: 34.9
click at [495, 211] on div at bounding box center [491, 181] width 107 height 238
click at [495, 197] on div at bounding box center [491, 181] width 107 height 238
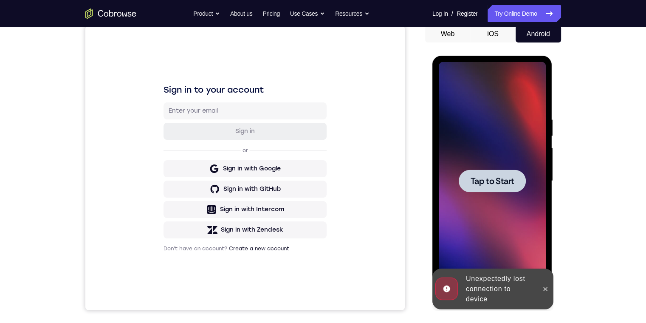
click at [511, 186] on div at bounding box center [491, 180] width 67 height 22
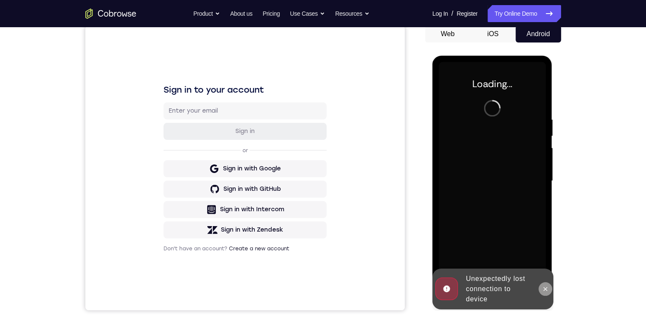
click at [544, 286] on icon at bounding box center [545, 288] width 7 height 7
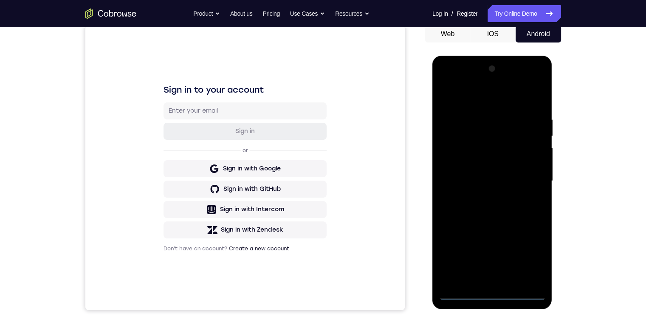
click at [492, 294] on div at bounding box center [491, 181] width 107 height 238
click at [492, 292] on div at bounding box center [491, 181] width 107 height 238
click at [528, 259] on div at bounding box center [491, 181] width 107 height 238
click at [523, 96] on div at bounding box center [491, 181] width 107 height 238
click at [529, 180] on div at bounding box center [491, 181] width 107 height 238
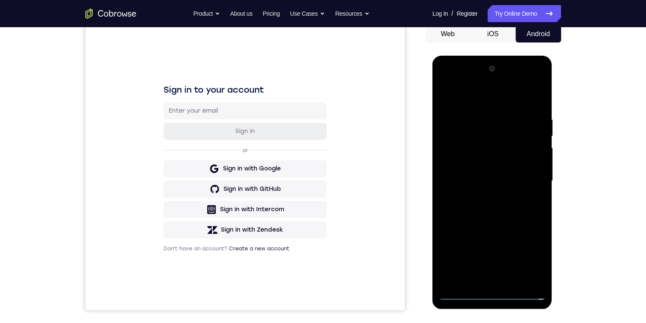
click at [483, 195] on div at bounding box center [491, 181] width 107 height 238
click at [487, 166] on div at bounding box center [491, 181] width 107 height 238
click at [469, 164] on div at bounding box center [491, 181] width 107 height 238
drag, startPoint x: 455, startPoint y: 177, endPoint x: 862, endPoint y: 209, distance: 408.4
click at [455, 177] on div at bounding box center [491, 181] width 107 height 238
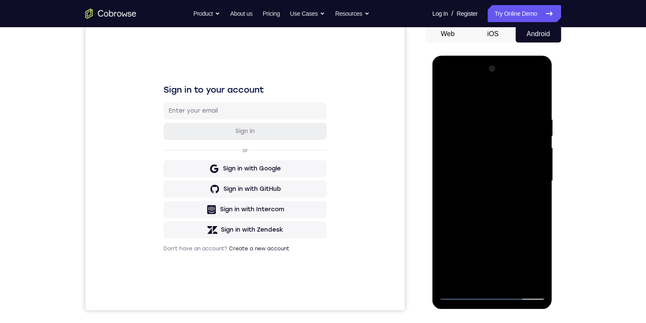
click at [489, 207] on div at bounding box center [491, 181] width 107 height 238
click at [506, 205] on div at bounding box center [491, 181] width 107 height 238
click at [537, 109] on div at bounding box center [491, 181] width 107 height 238
click at [511, 273] on div at bounding box center [491, 181] width 107 height 238
click at [510, 279] on div at bounding box center [491, 181] width 107 height 238
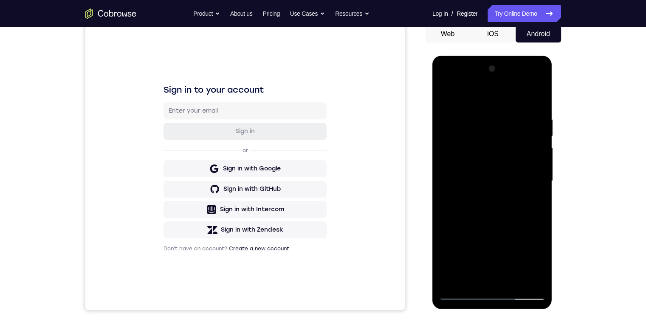
click at [500, 207] on div at bounding box center [491, 181] width 107 height 238
click at [529, 196] on div at bounding box center [491, 181] width 107 height 238
click at [492, 292] on div at bounding box center [491, 181] width 107 height 238
